Goal: Task Accomplishment & Management: Manage account settings

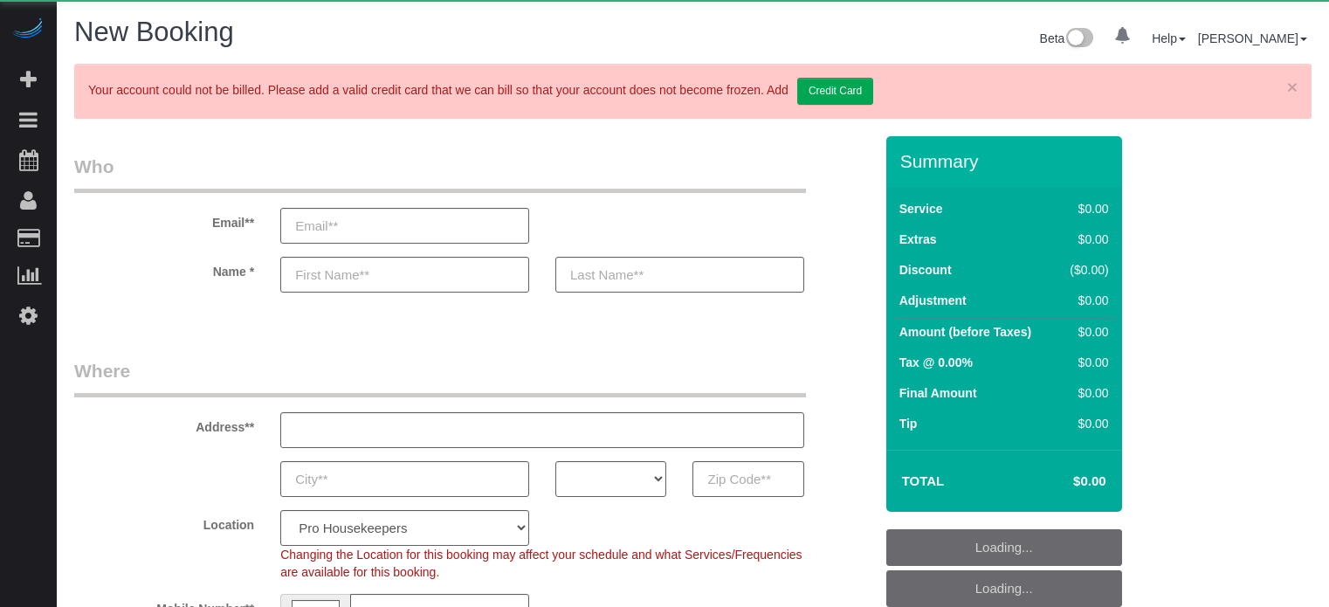
select select "4"
select select "number:9"
select select "object:1227"
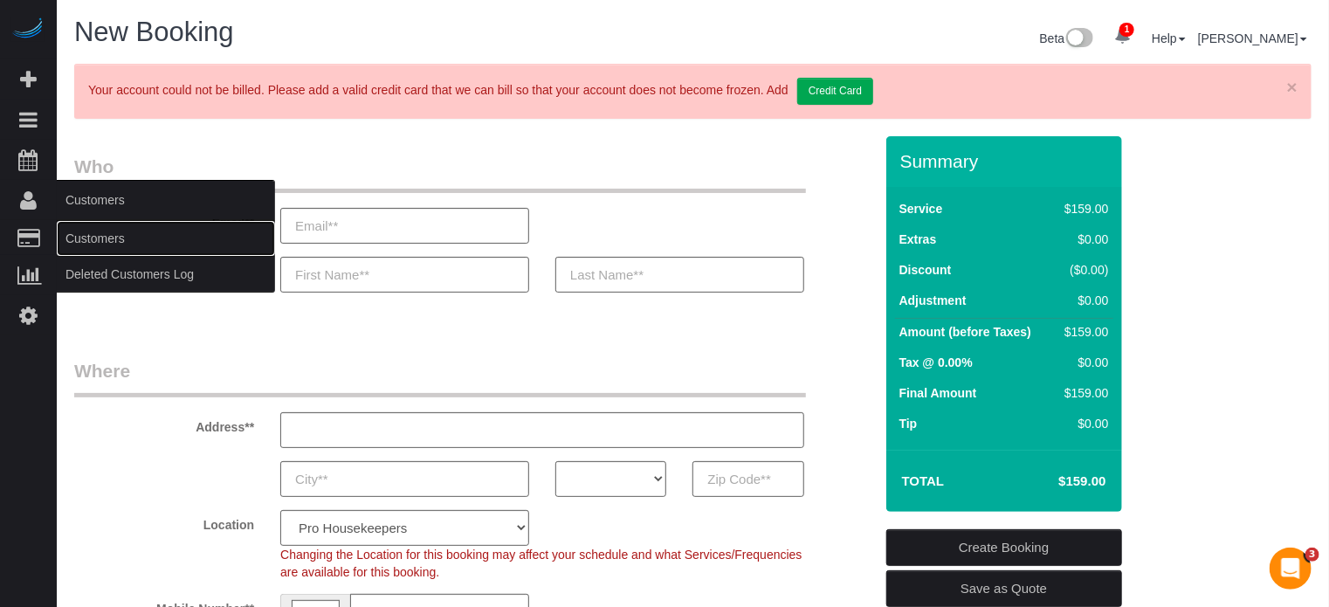
click at [101, 230] on link "Customers" at bounding box center [166, 238] width 218 height 35
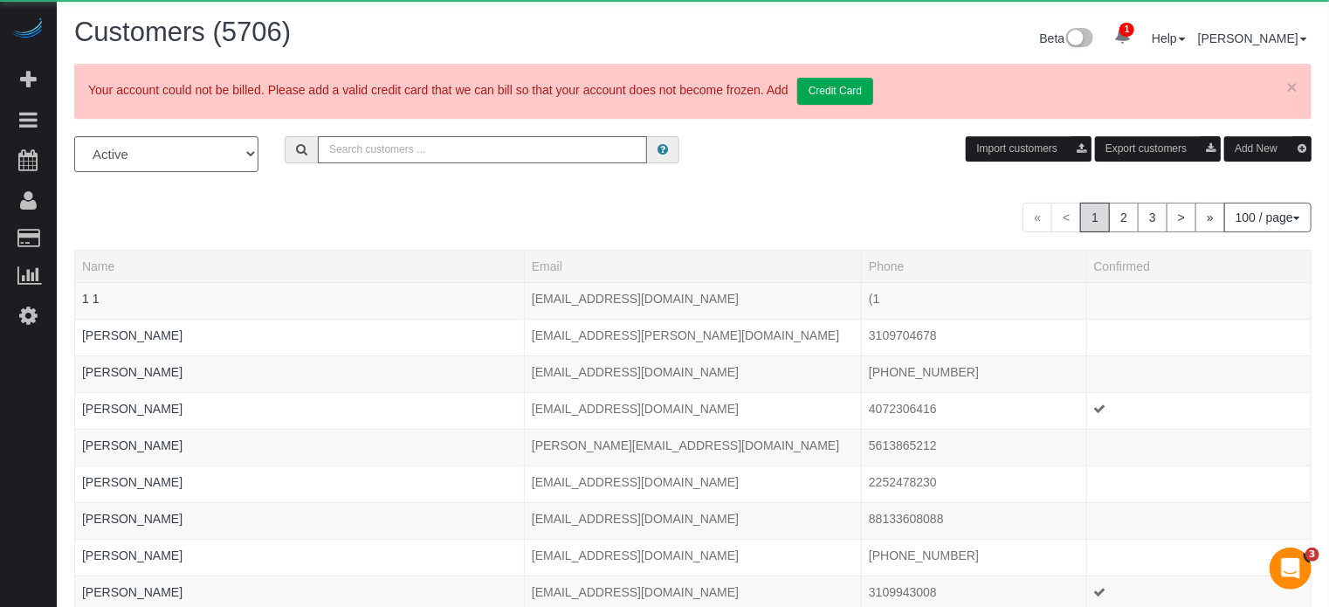
click at [431, 160] on input "text" at bounding box center [482, 149] width 329 height 27
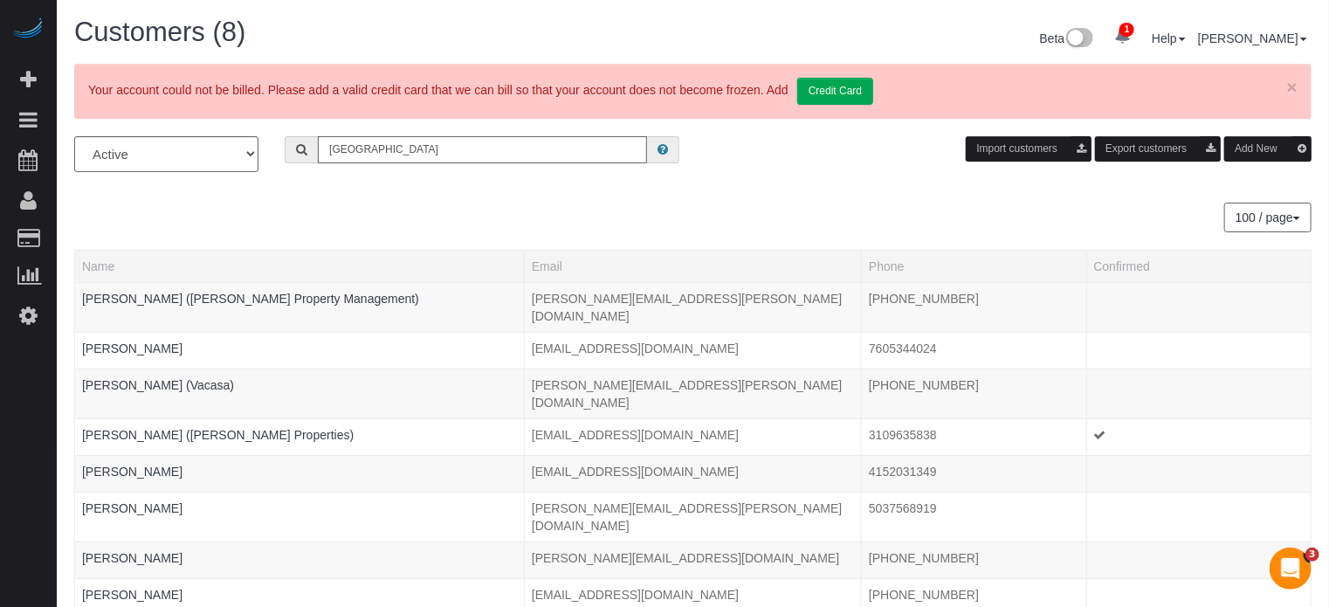
type input "PORTLAND"
click at [32, 314] on icon at bounding box center [28, 315] width 18 height 21
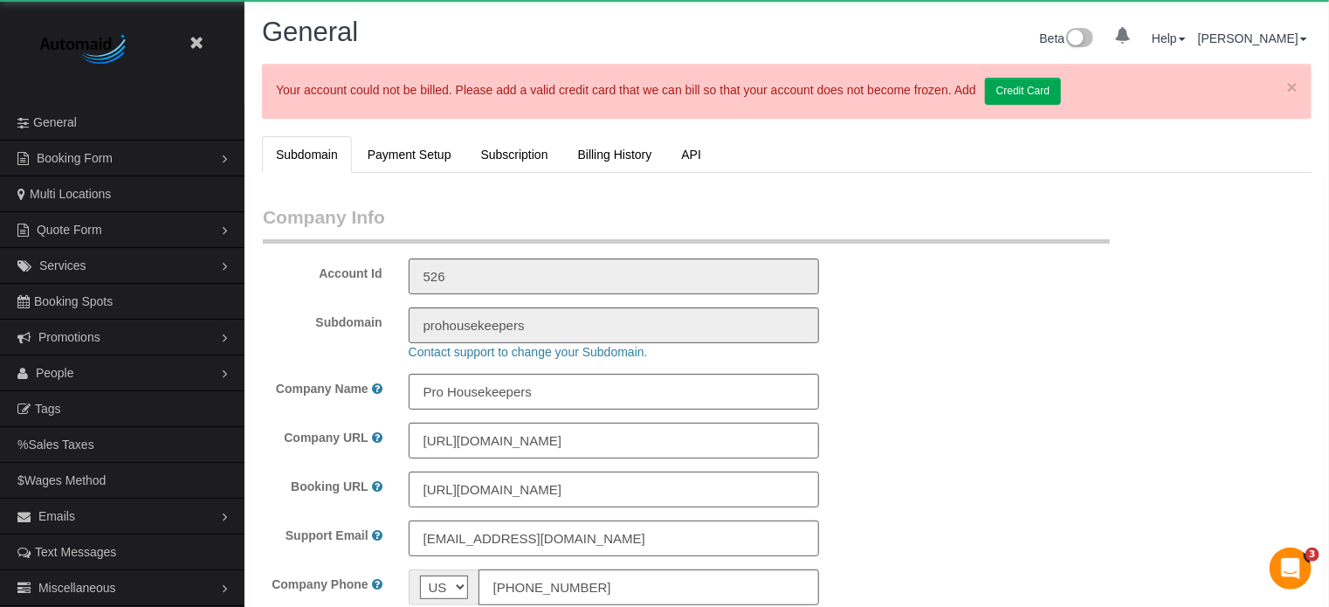
select select "1"
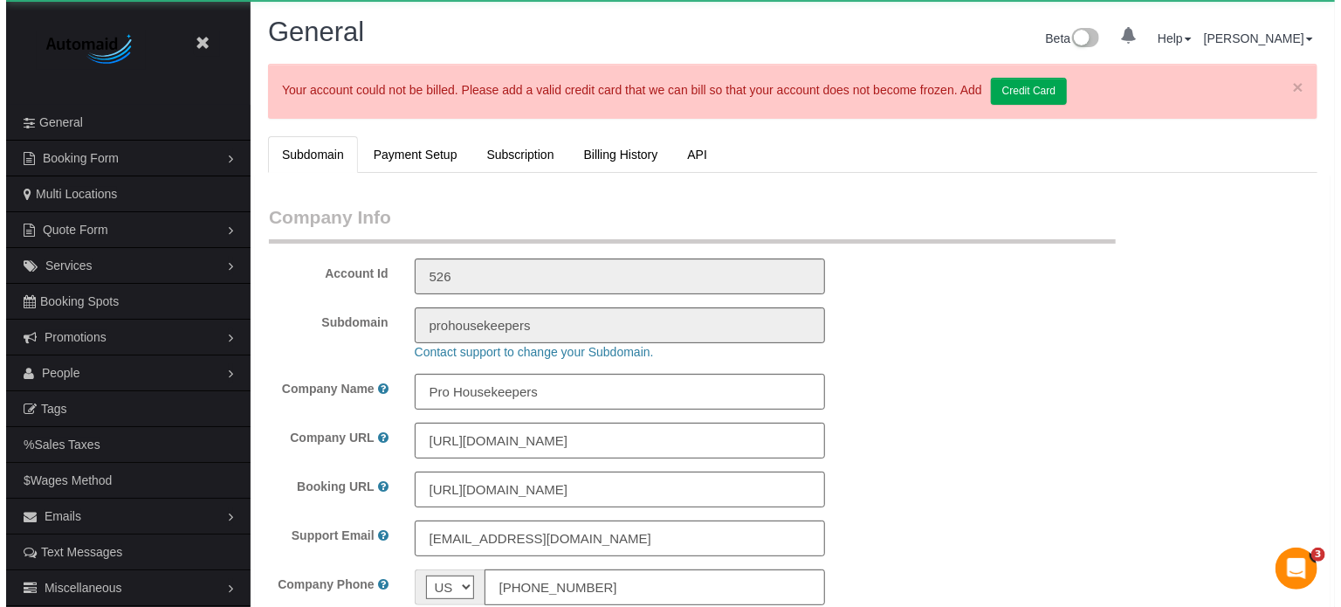
scroll to position [3955, 1329]
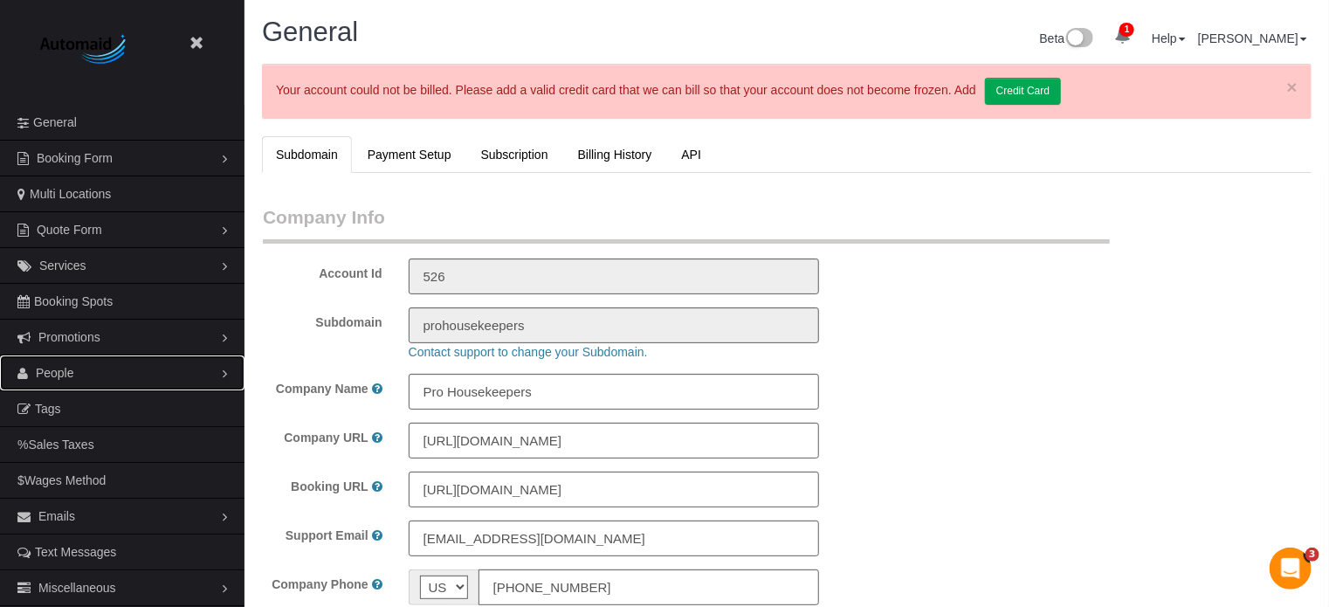
click at [62, 369] on span "People" at bounding box center [55, 373] width 38 height 14
click at [59, 401] on link "Teams" at bounding box center [122, 408] width 245 height 35
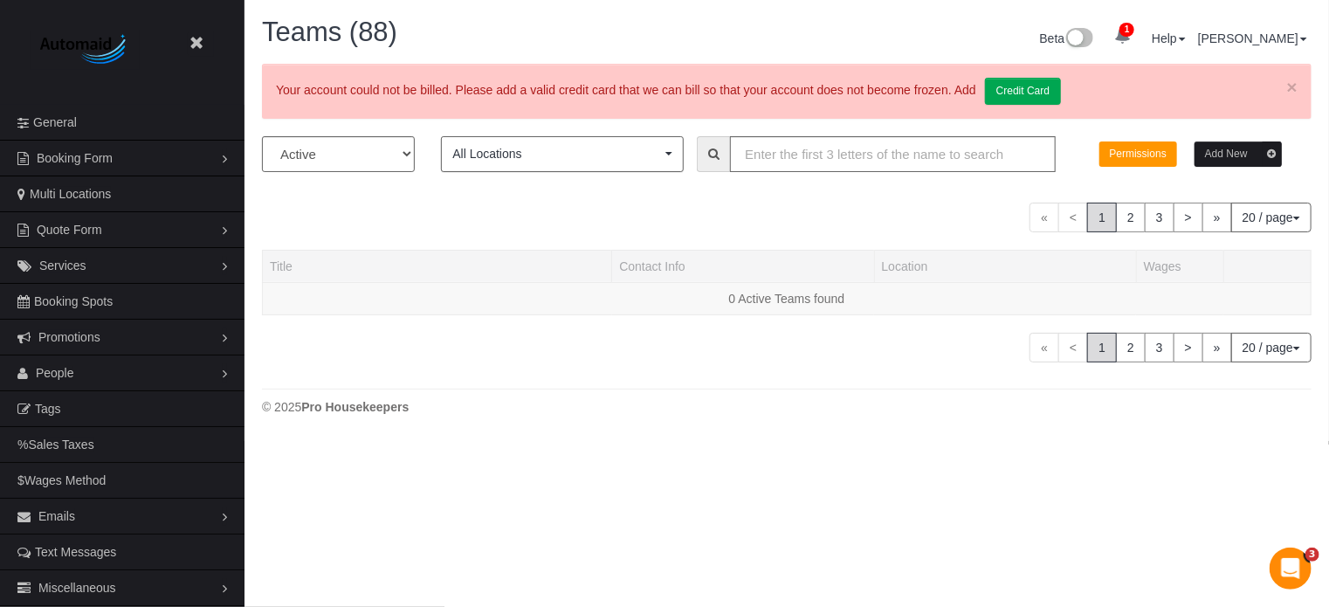
scroll to position [1560, 1329]
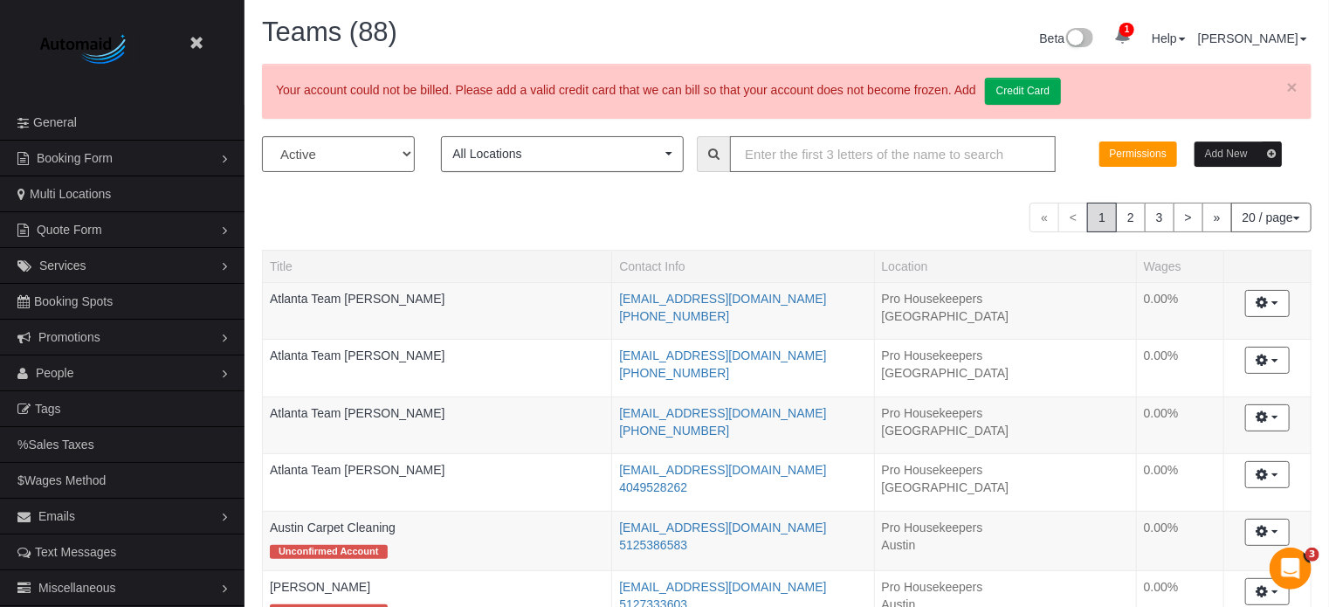
click at [785, 159] on input "text" at bounding box center [893, 154] width 326 height 36
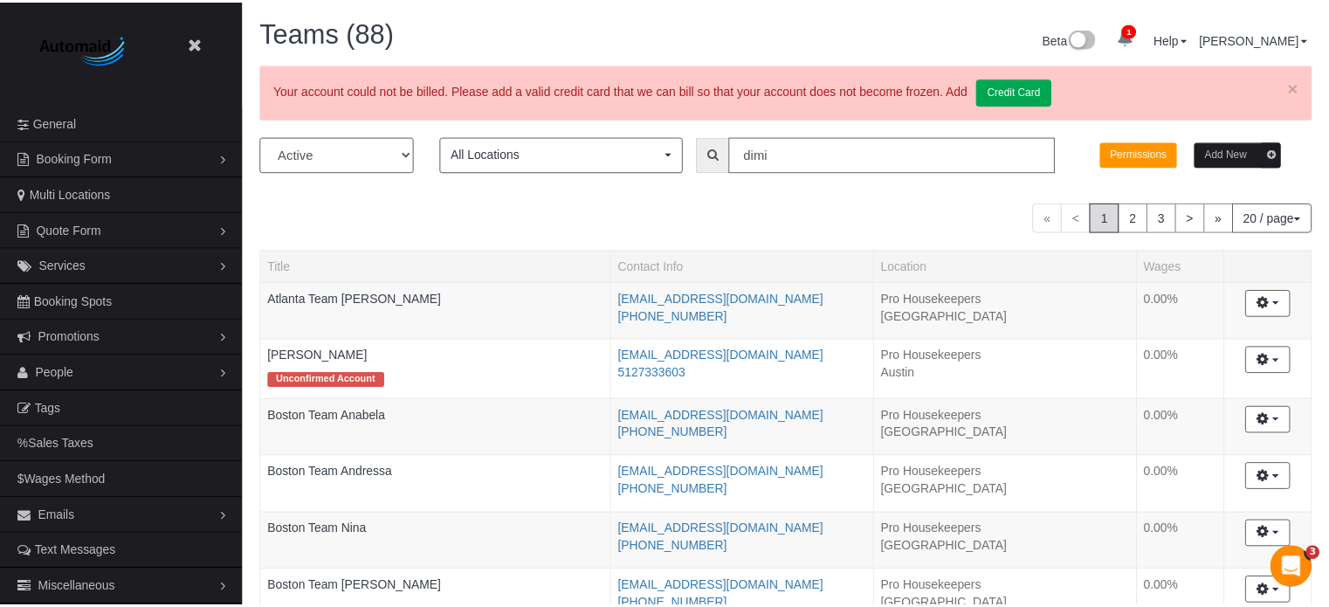
scroll to position [86871, 85994]
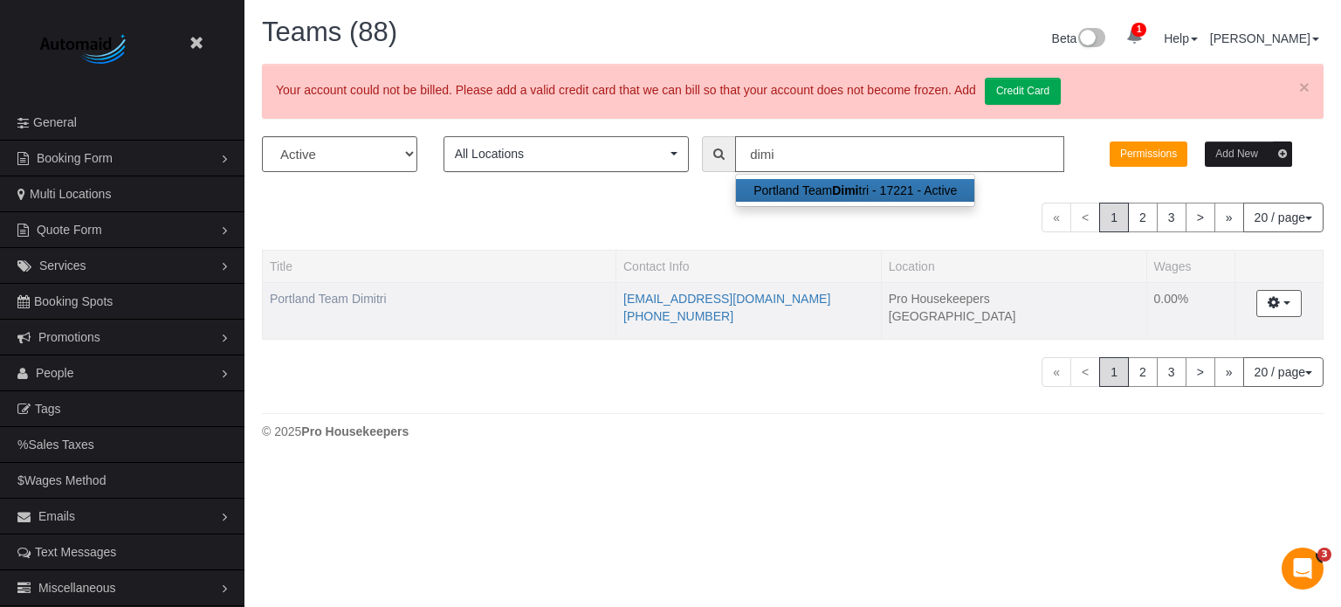
type input "dimi"
click at [368, 297] on link "Portland Team Dimitri" at bounding box center [328, 299] width 117 height 14
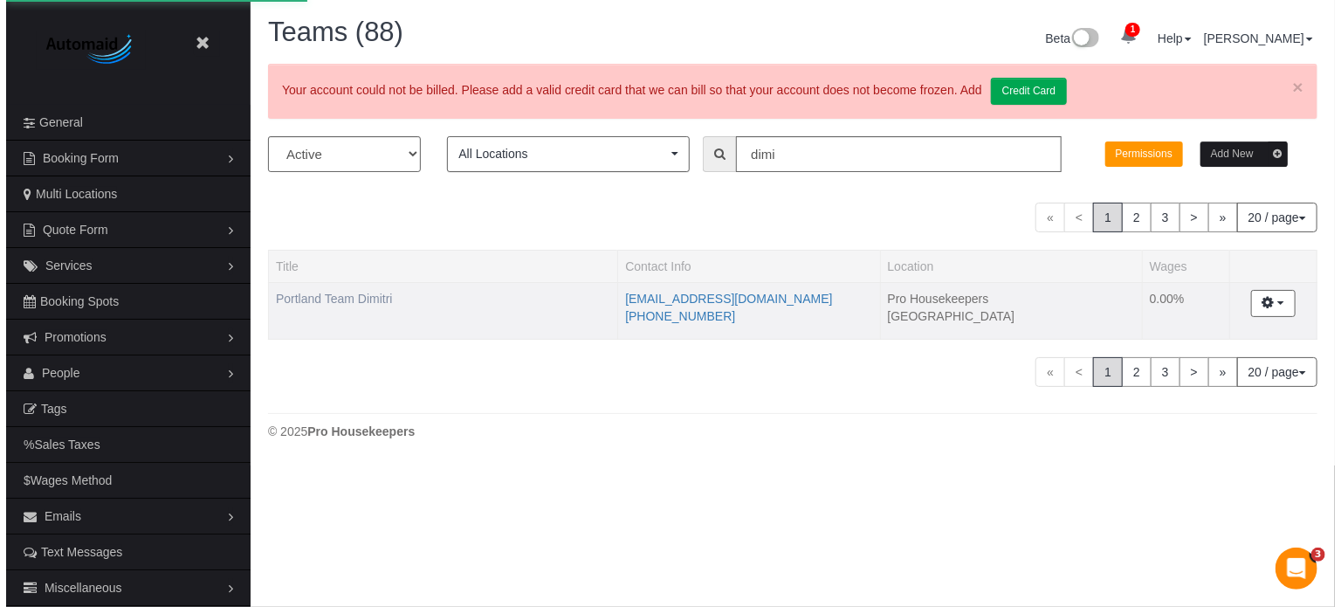
scroll to position [1203, 1329]
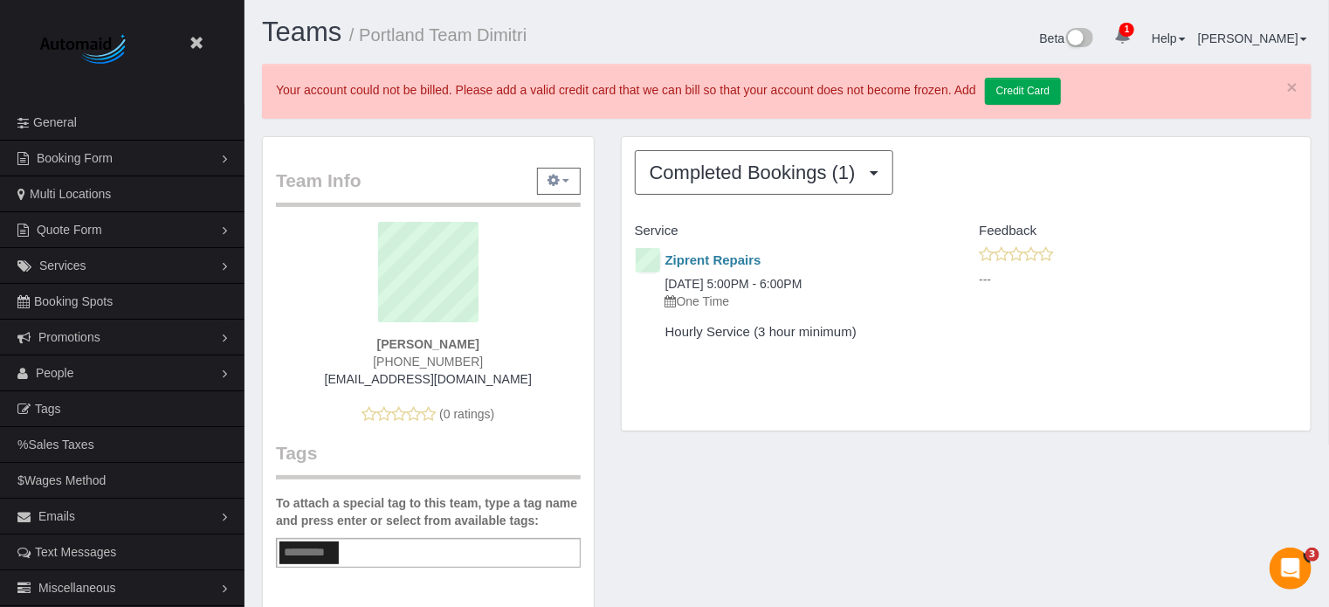
click at [547, 182] on button "button" at bounding box center [559, 181] width 44 height 27
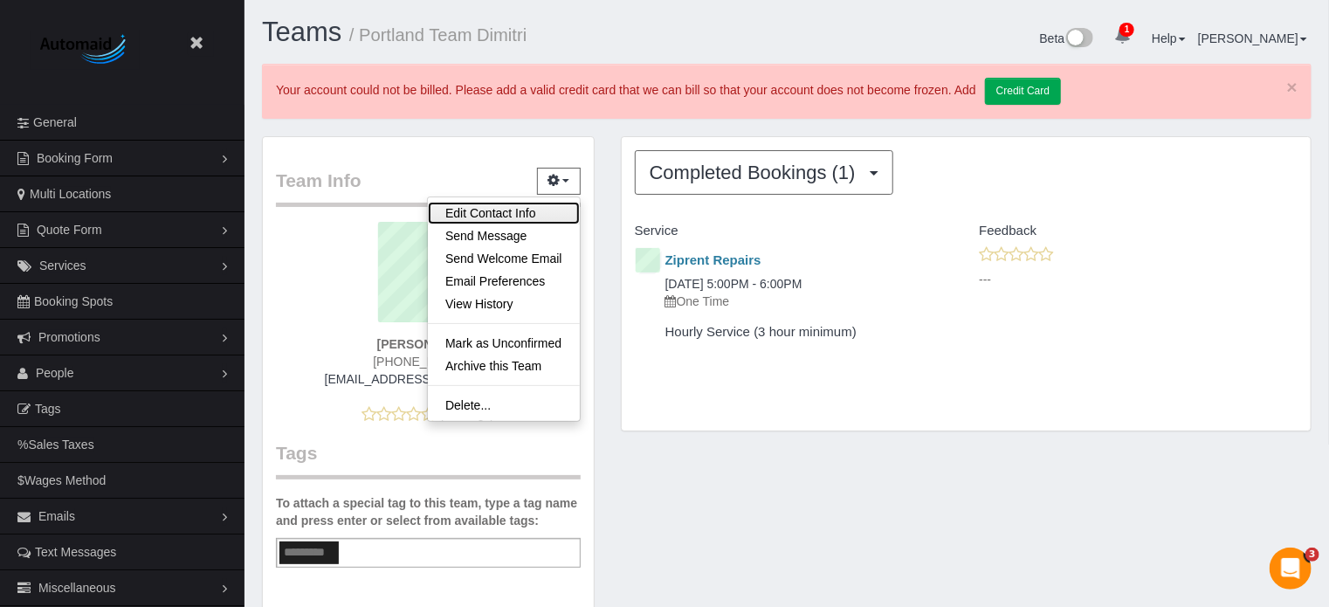
click at [510, 209] on link "Edit Contact Info" at bounding box center [504, 213] width 152 height 23
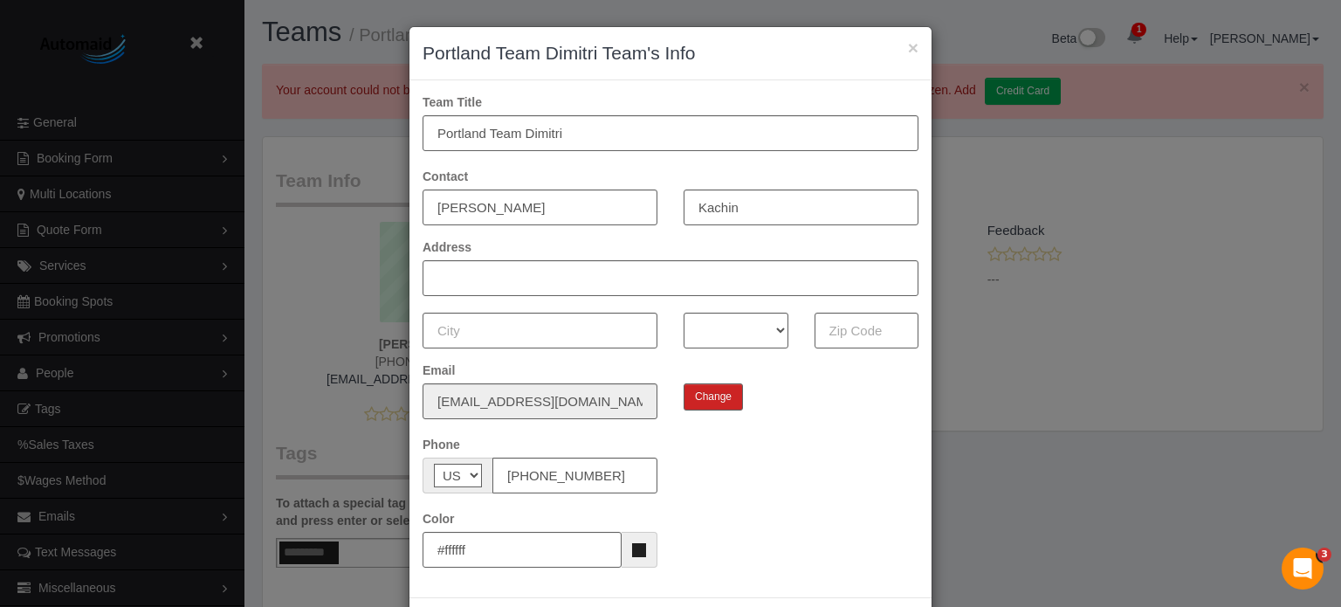
scroll to position [1203, 1341]
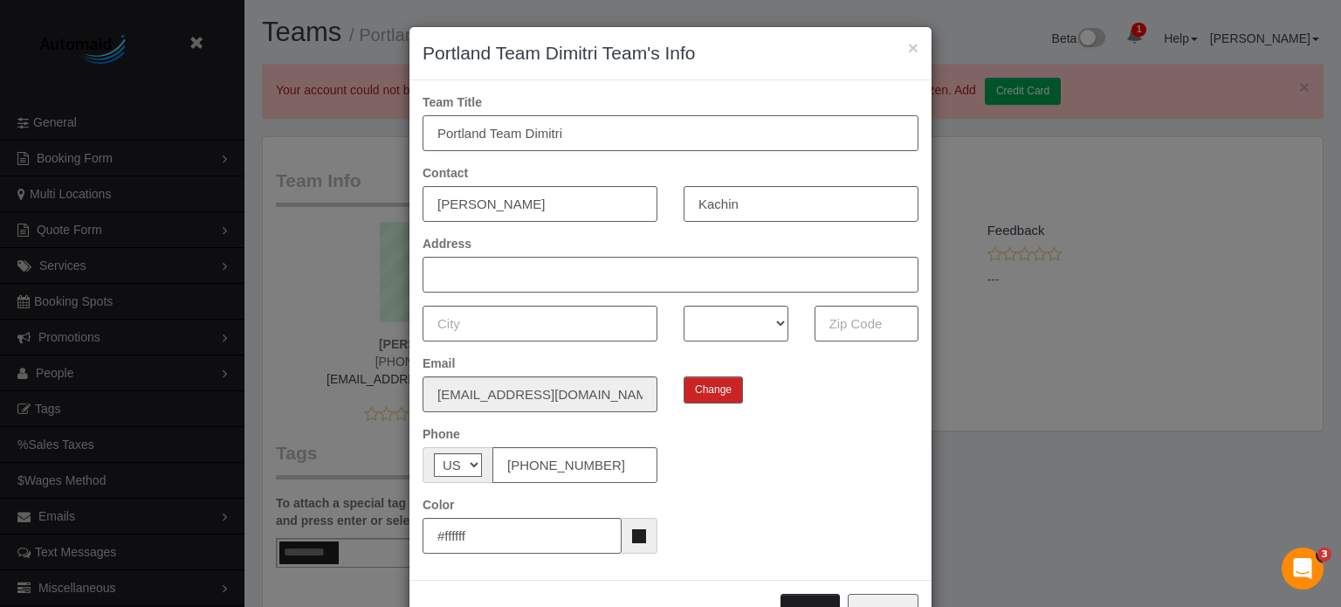
click at [540, 136] on input "Portland Team Dimitri" at bounding box center [671, 133] width 496 height 36
paste input "mitriy"
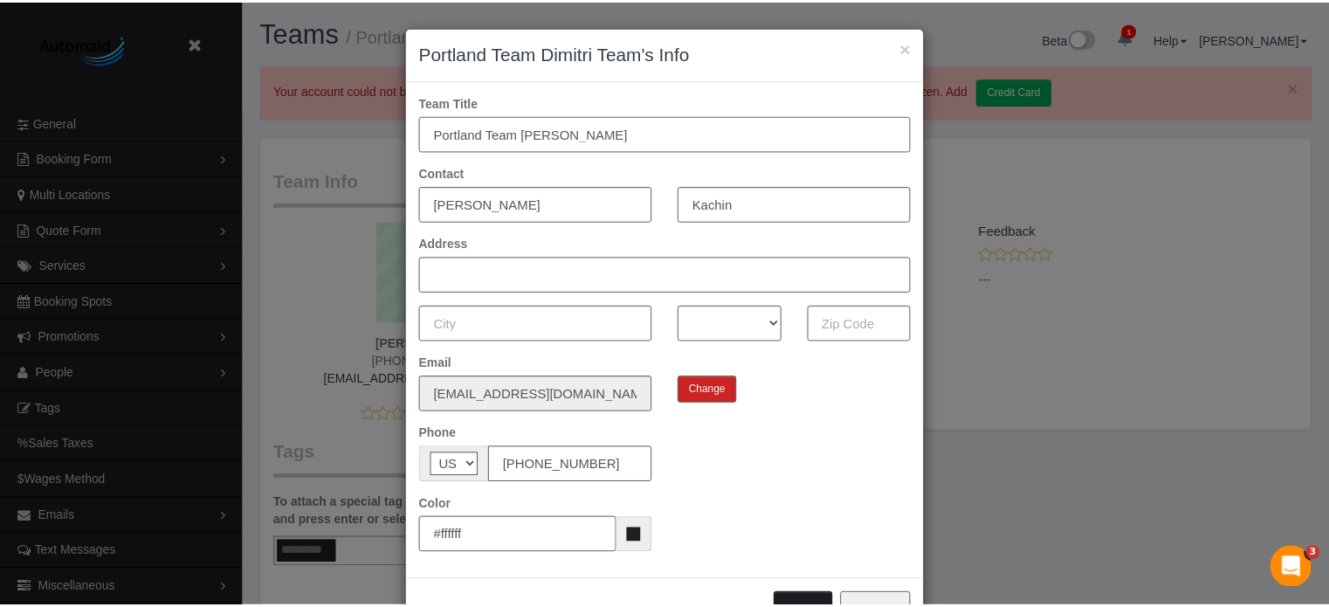
scroll to position [62, 0]
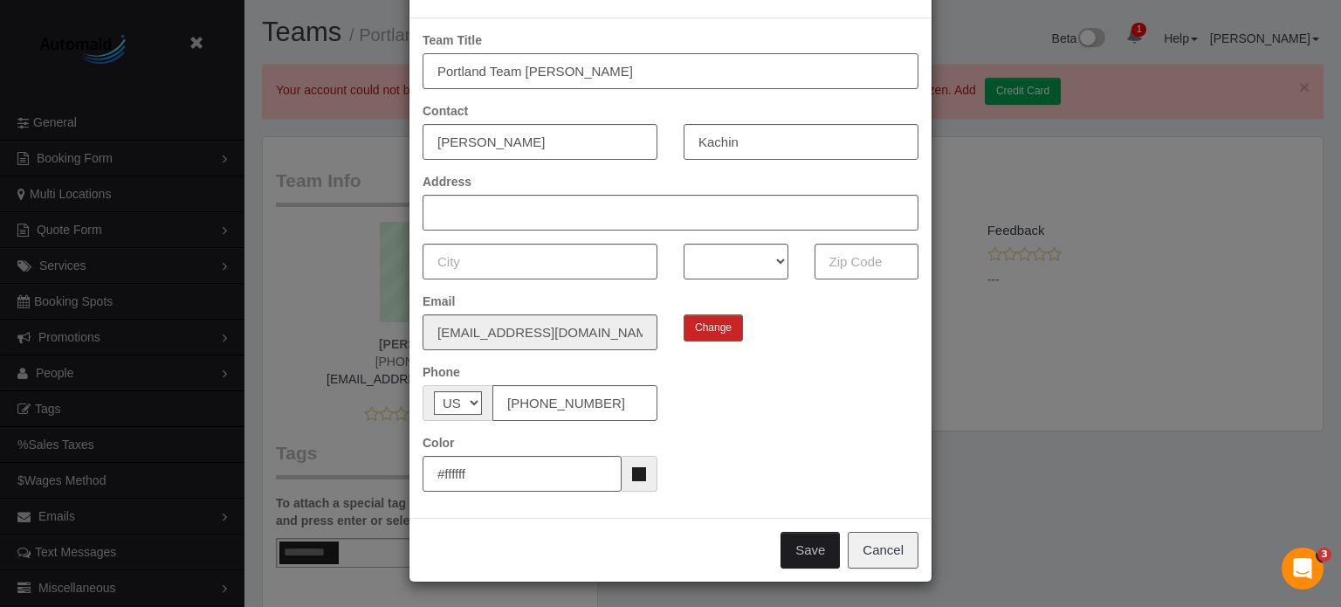
type input "Portland Team [PERSON_NAME]"
click at [486, 142] on input "Dimitri" at bounding box center [540, 142] width 235 height 36
paste input "mitriy"
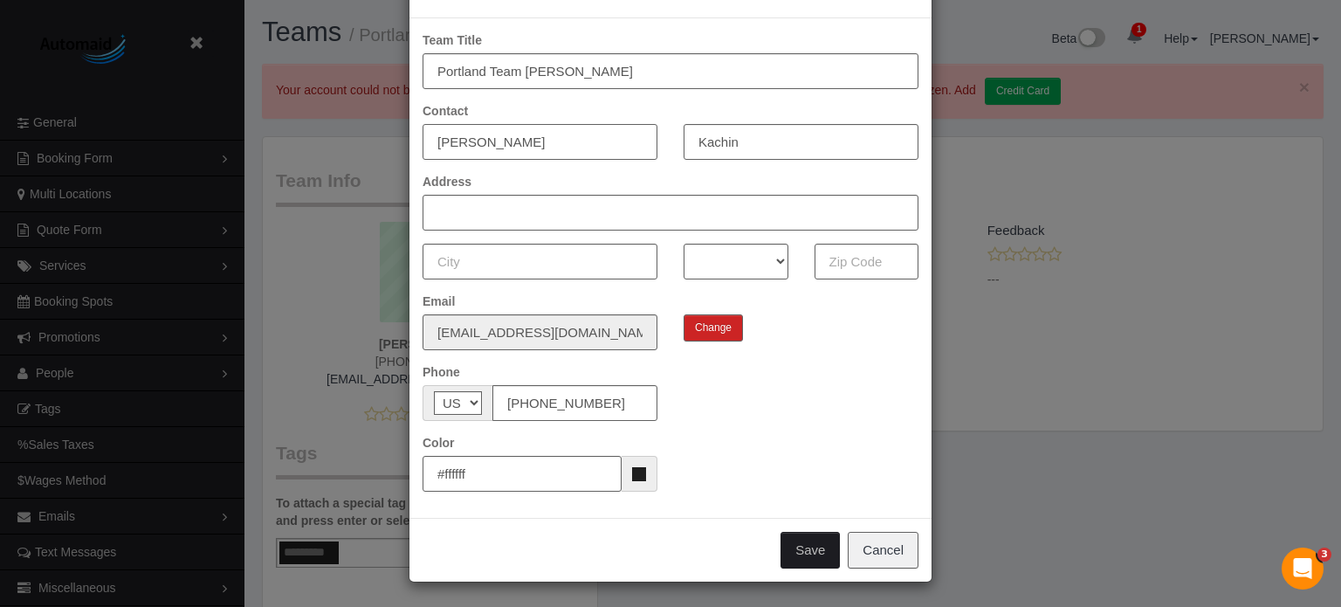
type input "Dmitriy"
click at [859, 459] on div "Color #ffffff" at bounding box center [671, 463] width 522 height 58
click at [808, 552] on button "Save" at bounding box center [810, 550] width 59 height 37
click at [808, 552] on div "Save Cancel" at bounding box center [671, 550] width 522 height 64
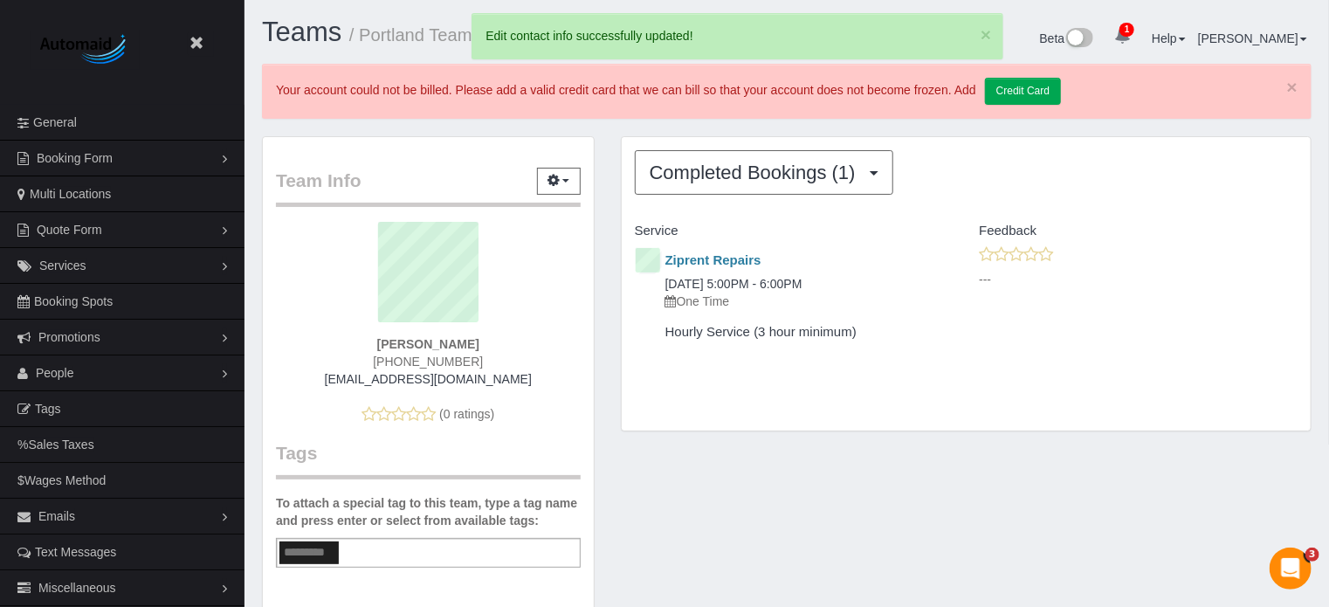
scroll to position [86131, 86005]
click at [700, 177] on span "Completed Bookings (1)" at bounding box center [757, 173] width 215 height 22
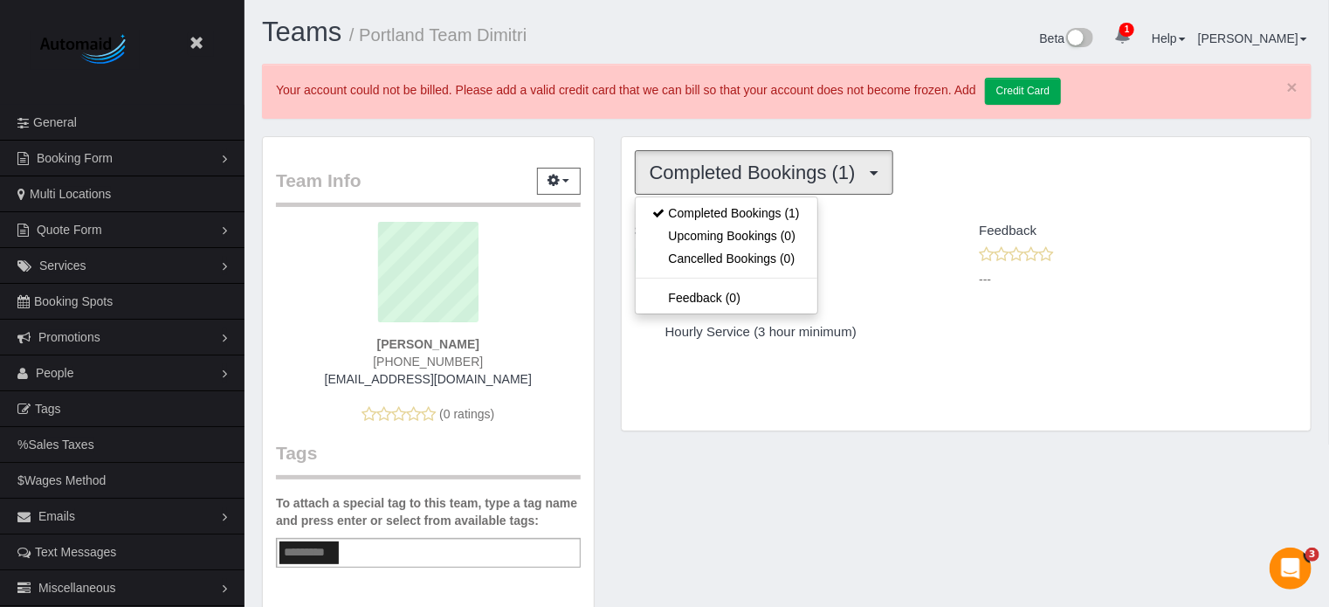
click at [700, 177] on span "Completed Bookings (1)" at bounding box center [757, 173] width 215 height 22
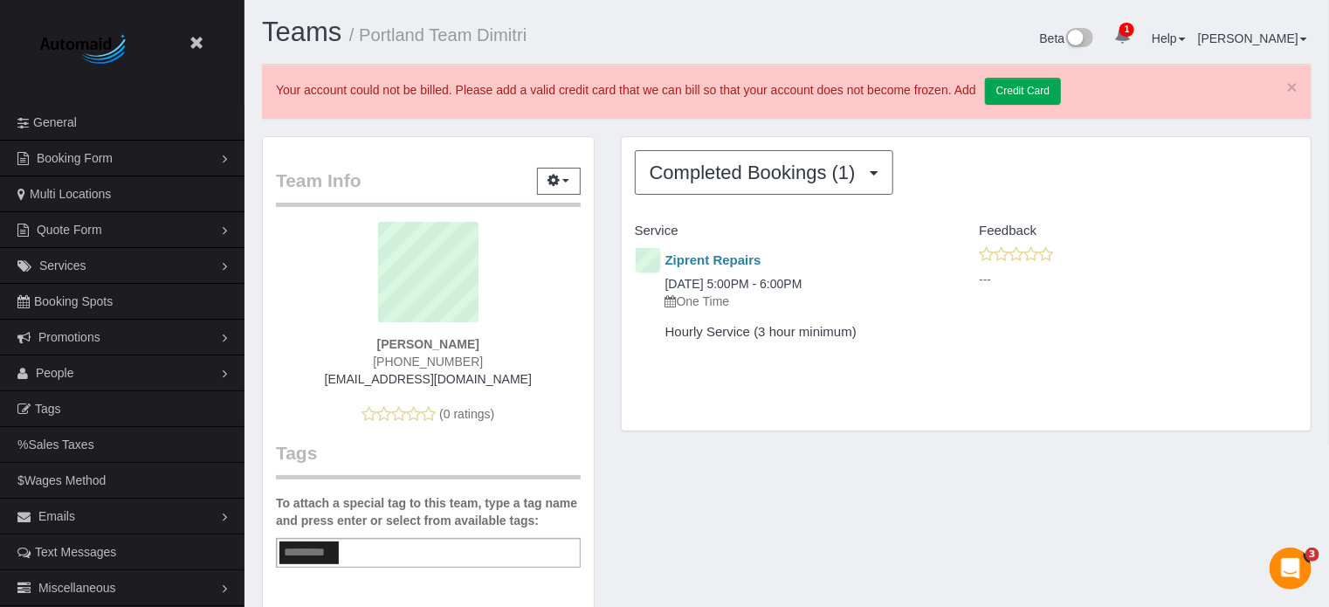
click at [617, 346] on div "Completed Bookings (1) Completed Bookings (1) Upcoming Bookings (0) Cancelled B…" at bounding box center [966, 293] width 717 height 314
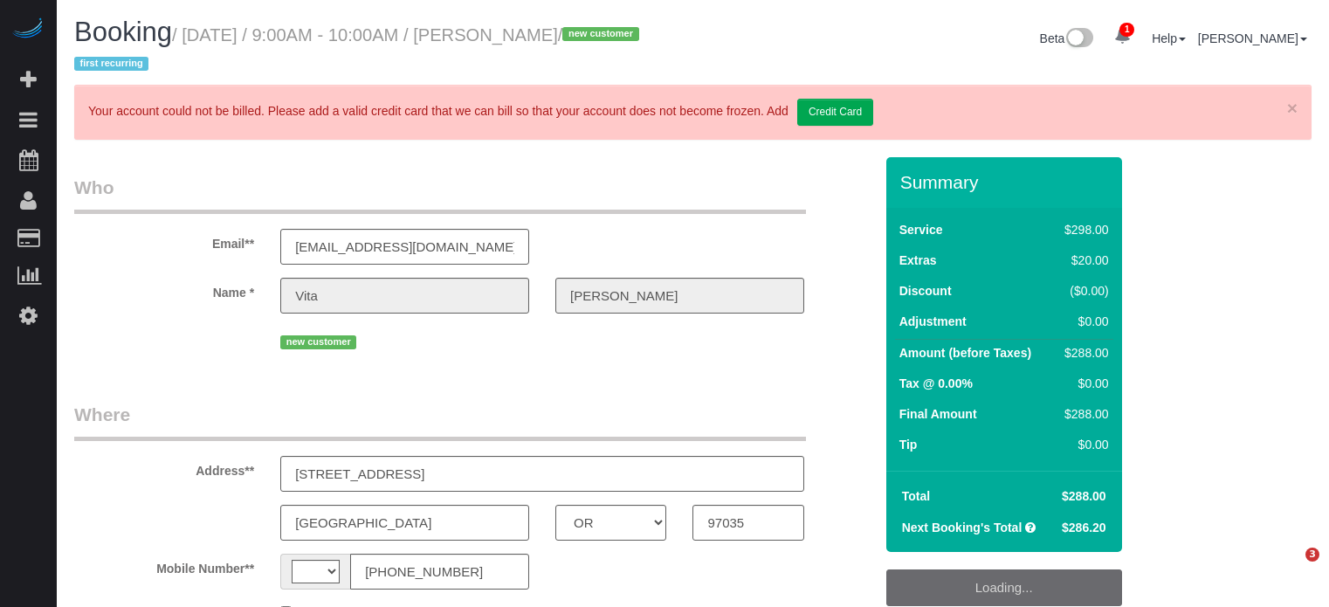
select select "OR"
select select "spot1"
select select "string:[GEOGRAPHIC_DATA]"
select select "5"
select select "number:9"
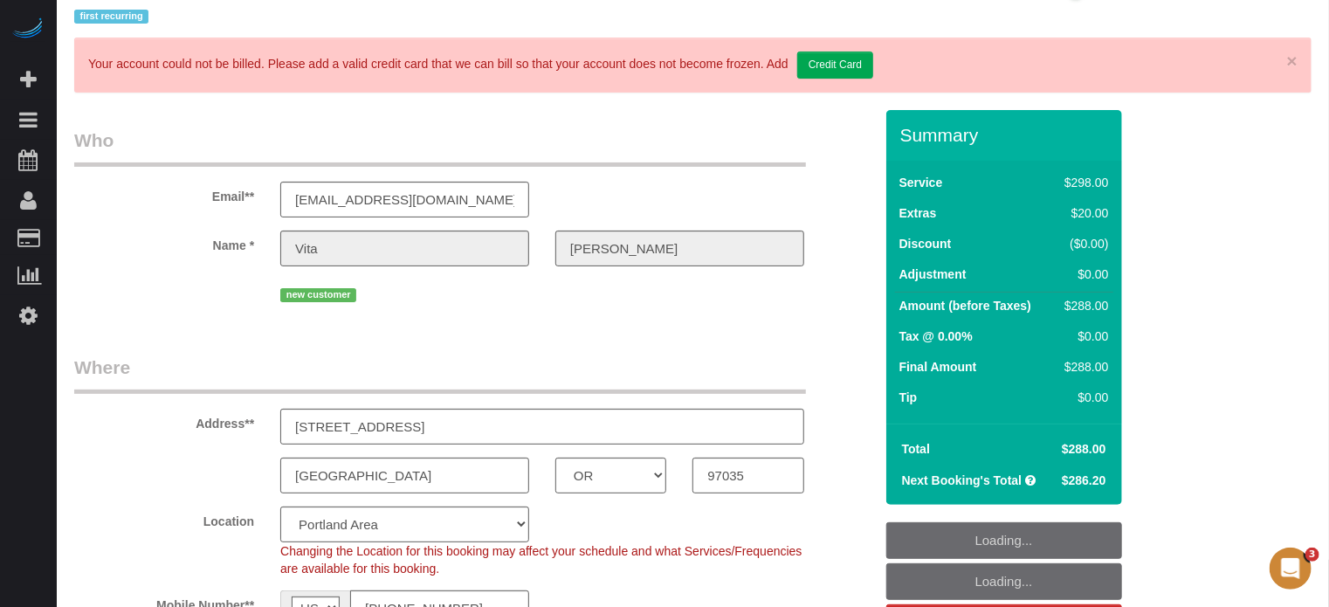
select select "object:859"
select select "spot20"
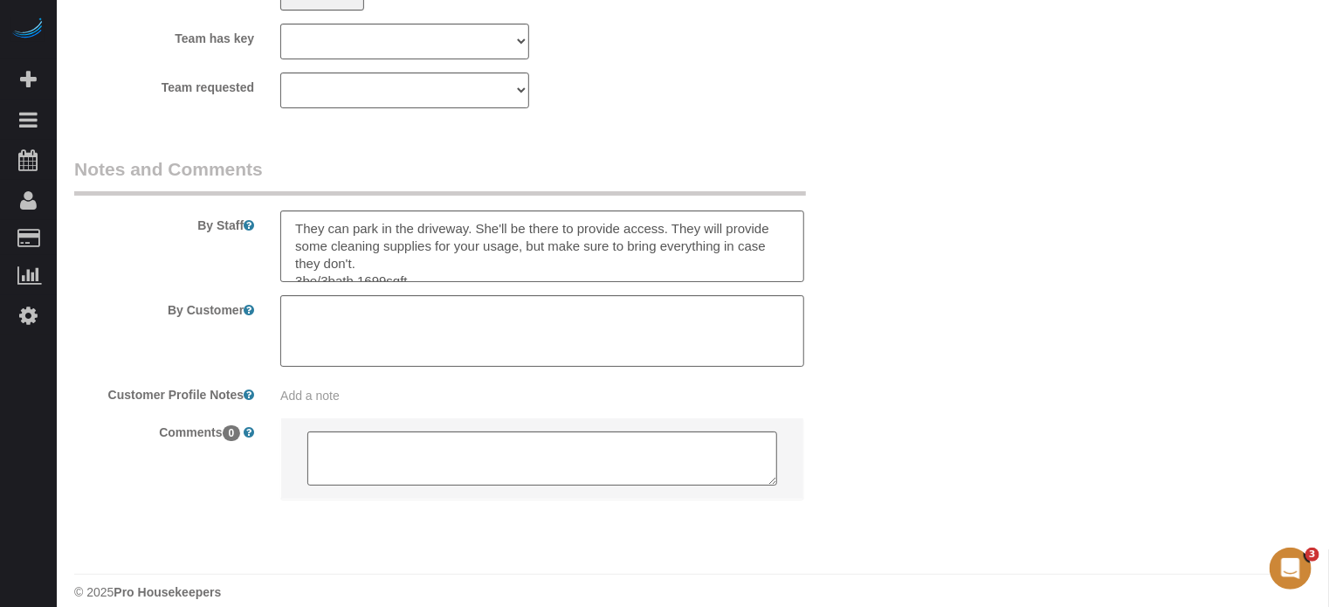
scroll to position [3224, 0]
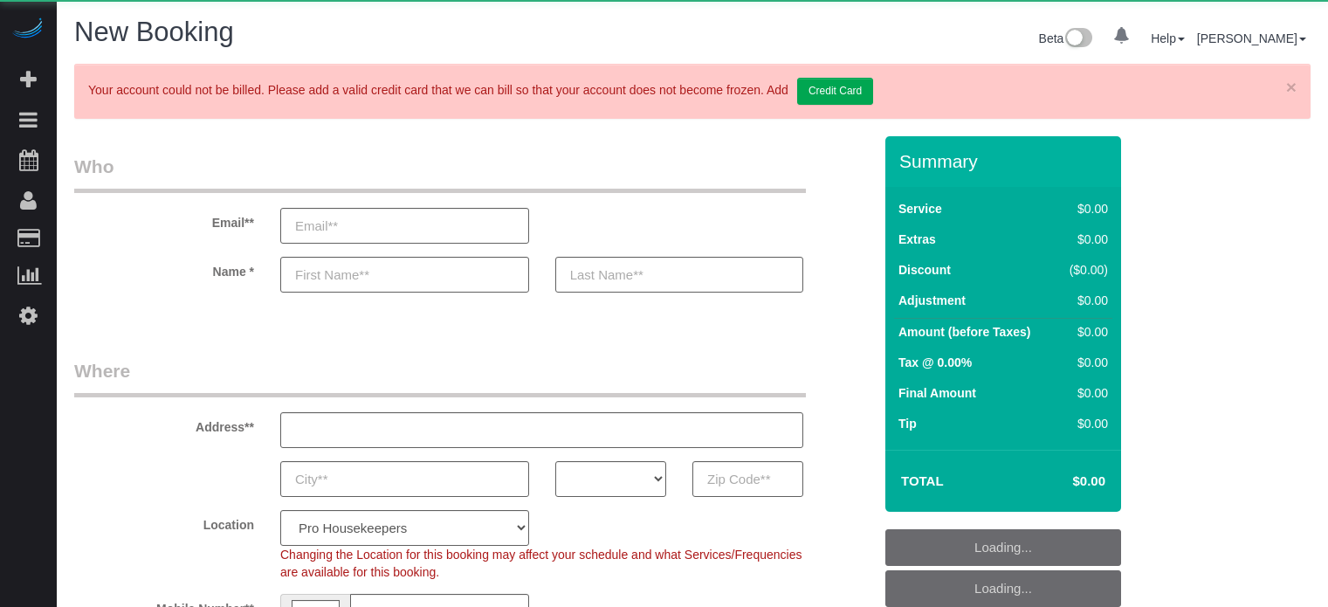
select select "number:9"
select select "object:1098"
select select "4"
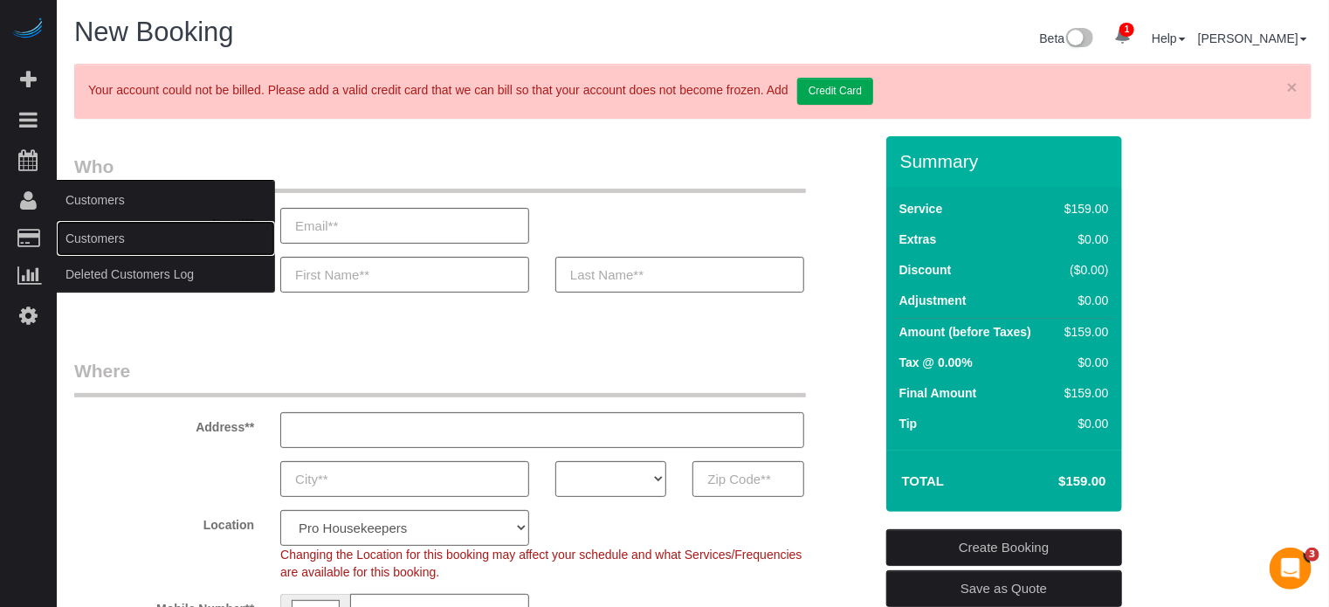
click at [129, 234] on link "Customers" at bounding box center [166, 238] width 218 height 35
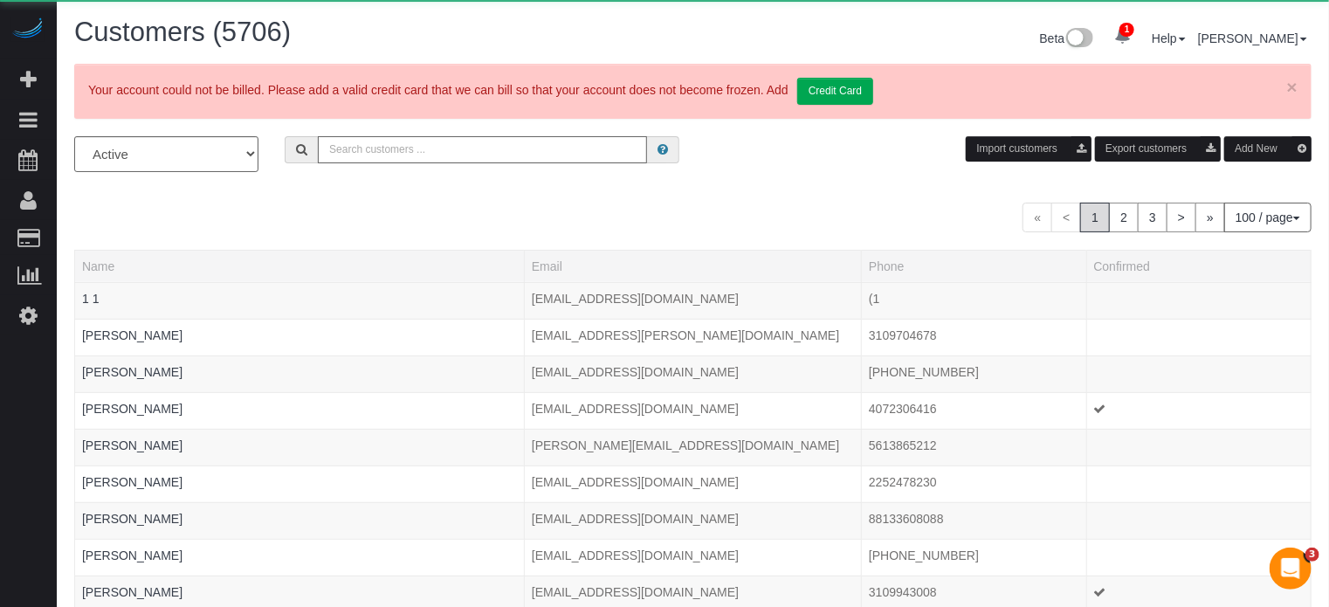
click at [409, 139] on input "text" at bounding box center [482, 149] width 329 height 27
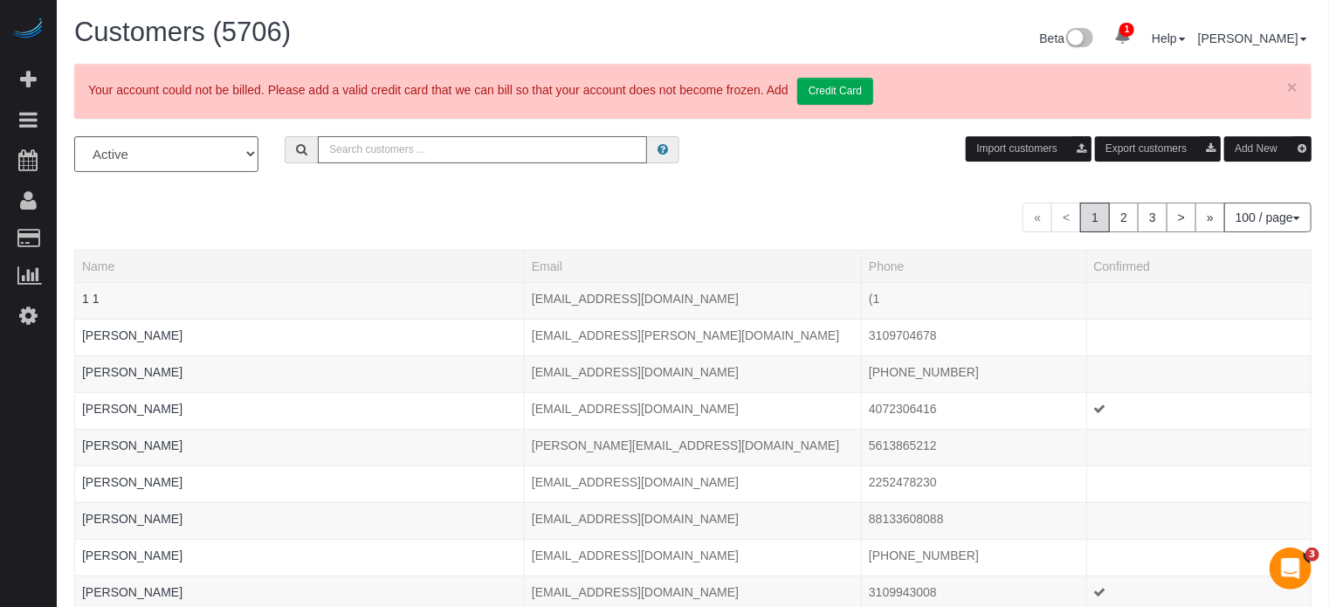
paste input "Ladybg174@gmail.com"
type input "Ladybg174@gmail.com"
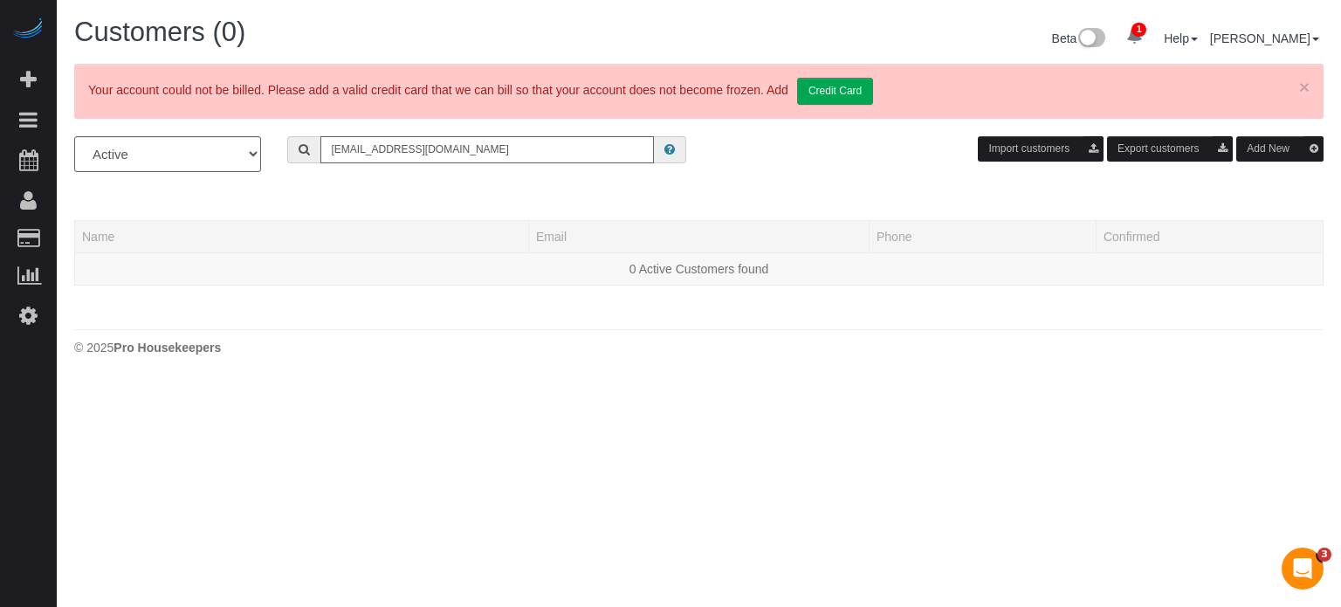
click at [445, 146] on input "Ladybg174@gmail.com" at bounding box center [488, 149] width 334 height 27
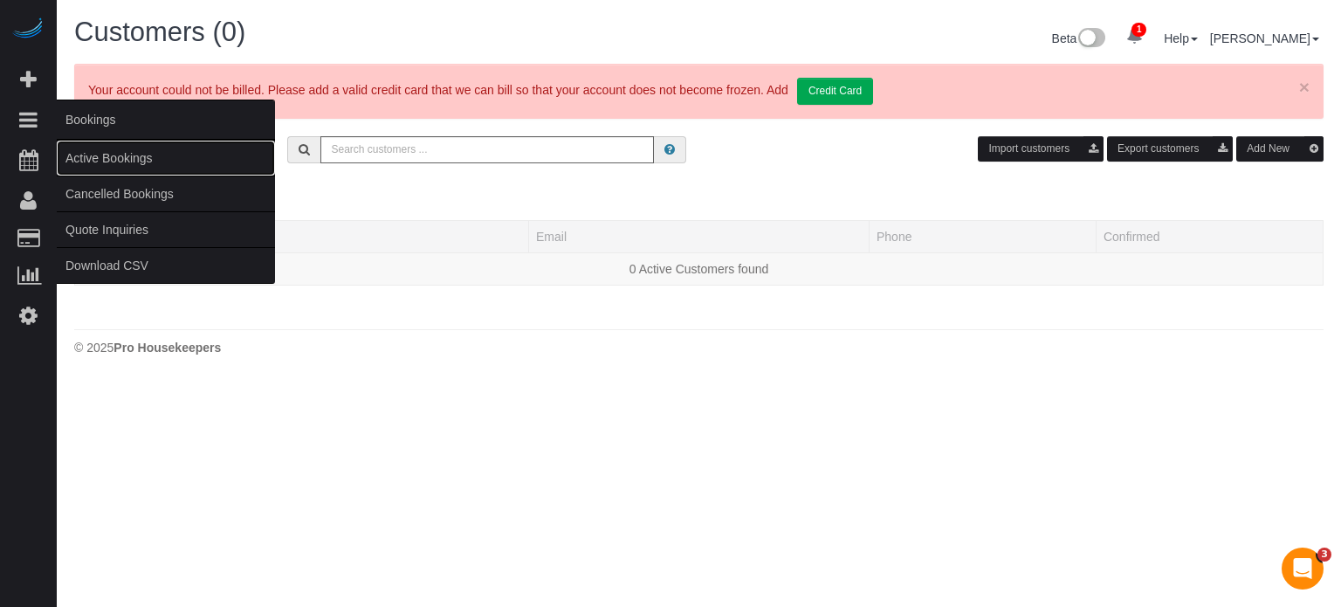
click at [89, 160] on link "Active Bookings" at bounding box center [166, 158] width 218 height 35
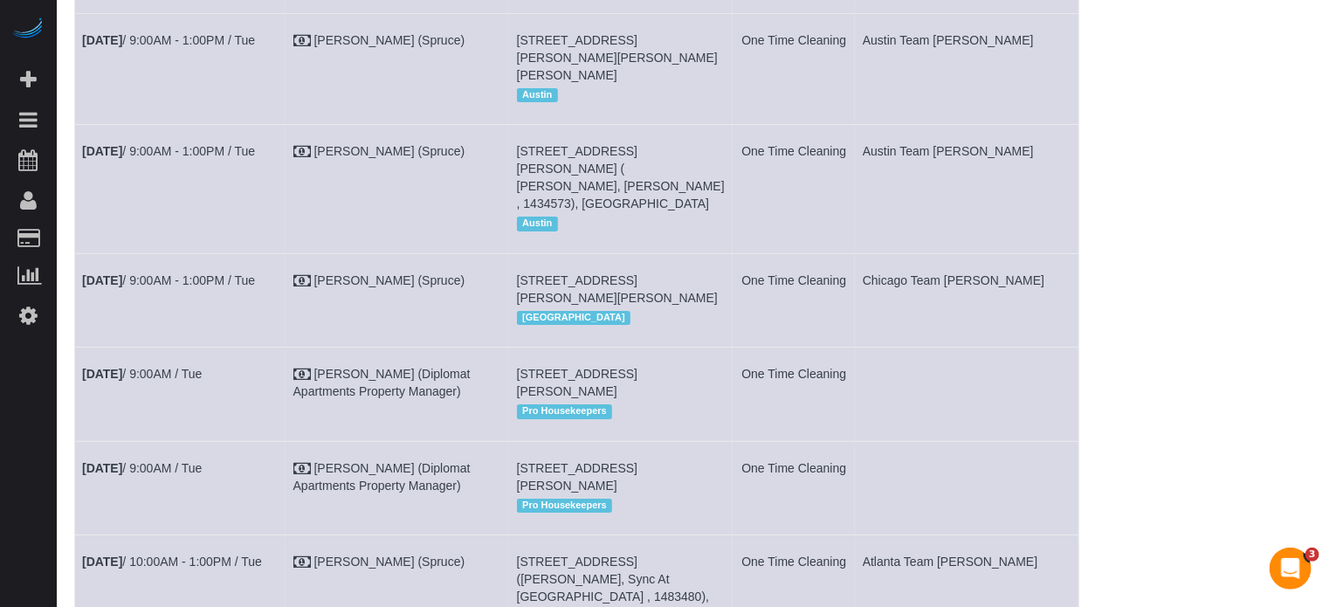
scroll to position [3231, 0]
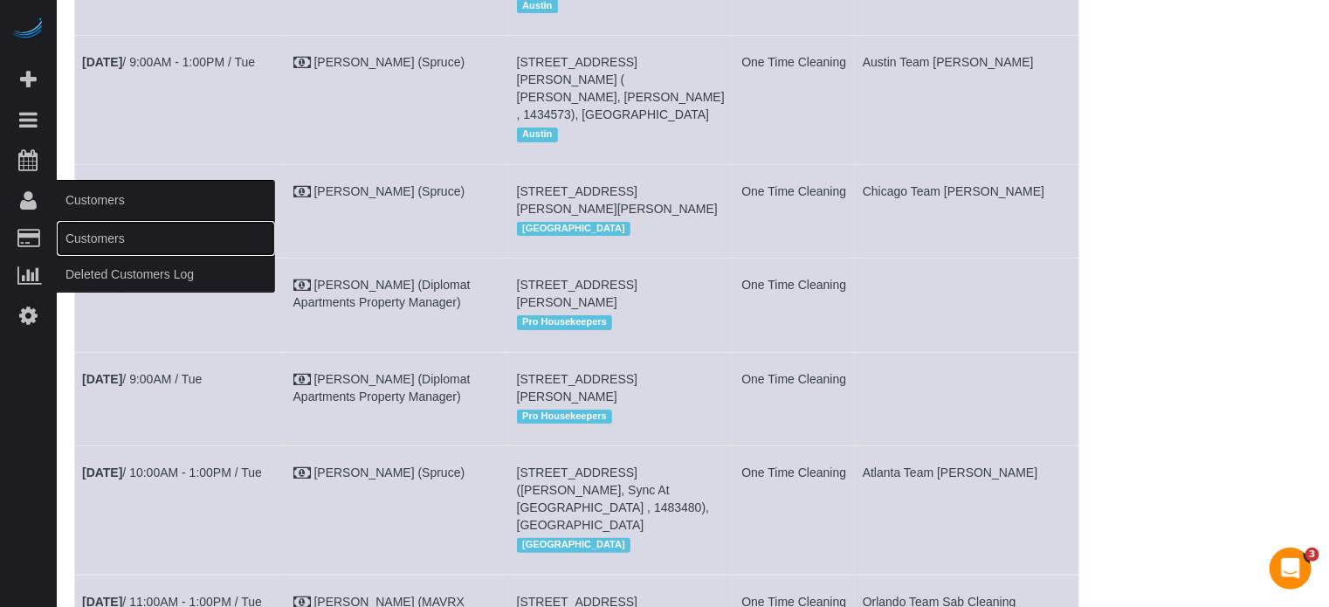
click at [80, 230] on link "Customers" at bounding box center [166, 238] width 218 height 35
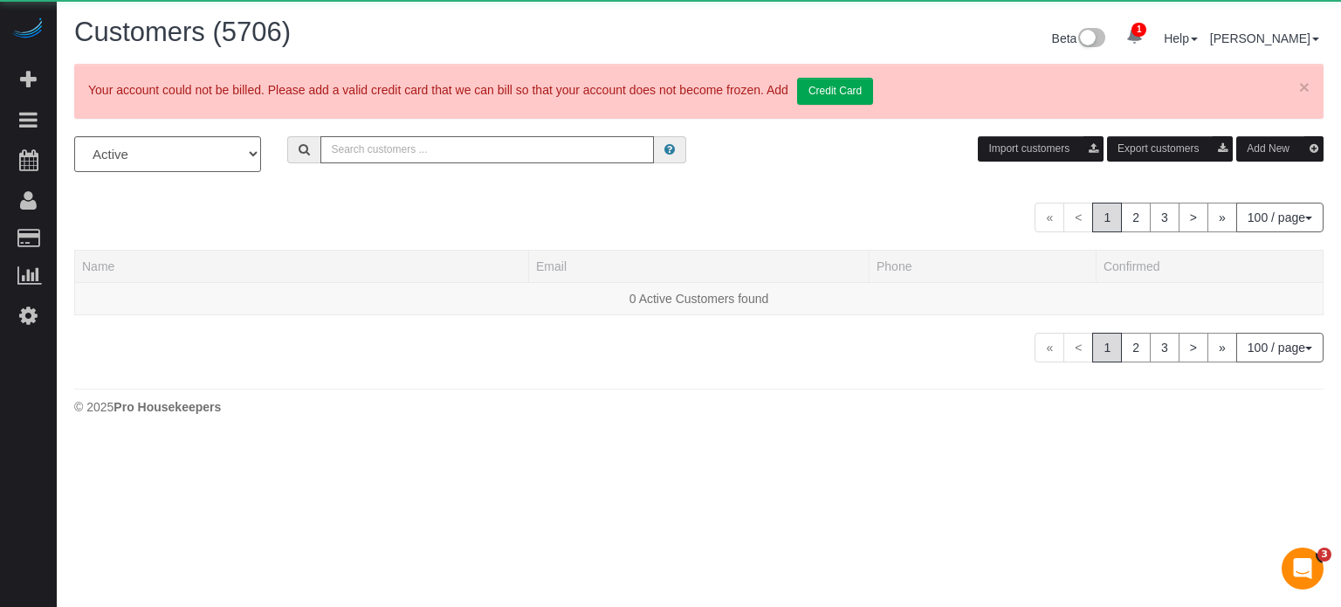
click at [391, 155] on input "text" at bounding box center [488, 149] width 334 height 27
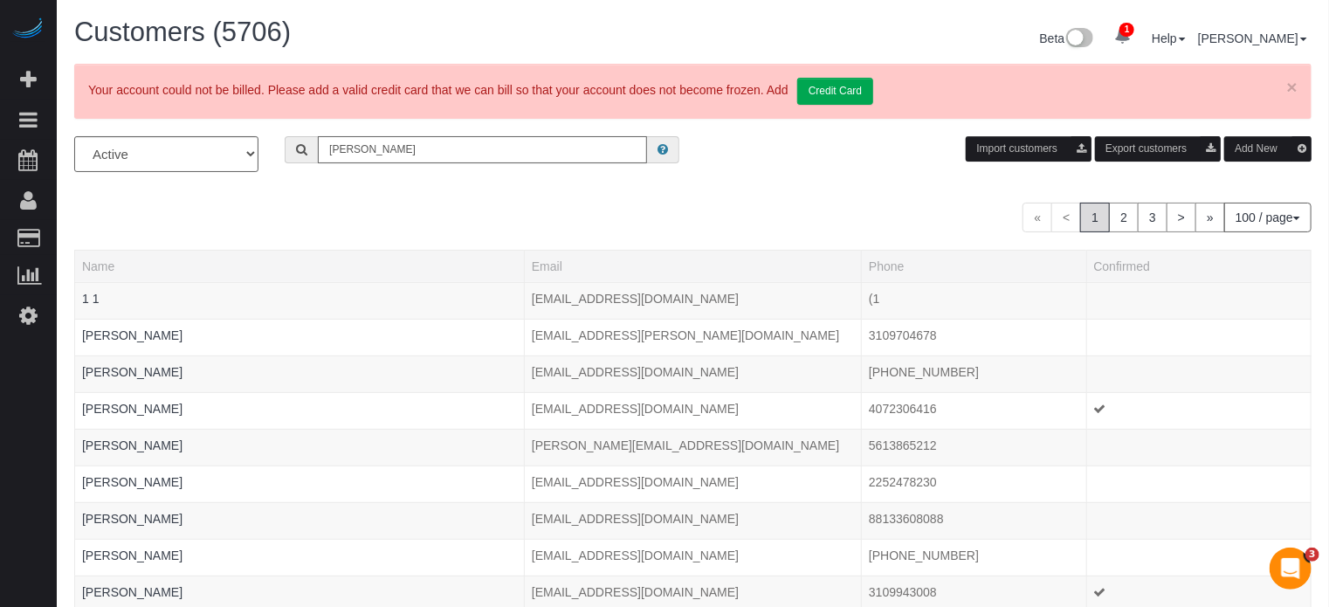
type input "dorothy"
